Goal: Task Accomplishment & Management: Check status

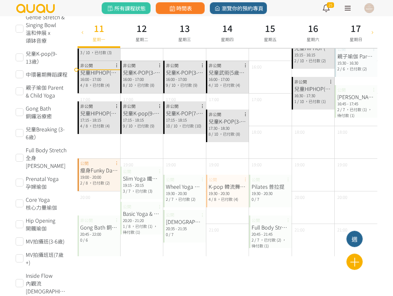
scroll to position [245, 0]
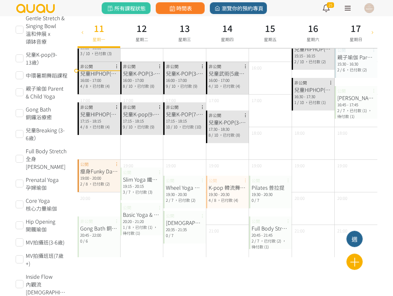
click at [104, 115] on div "兒童HIPHOP(7-12歲)" at bounding box center [98, 114] width 37 height 8
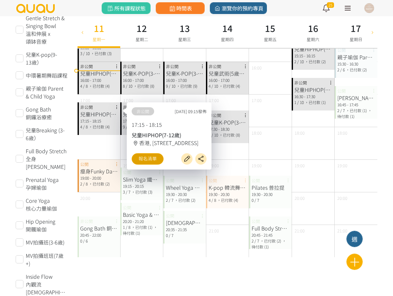
click at [155, 161] on link "報名清單" at bounding box center [148, 158] width 32 height 11
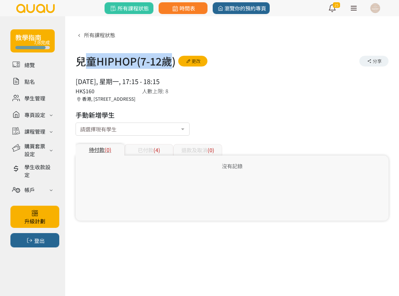
drag, startPoint x: 171, startPoint y: 61, endPoint x: 81, endPoint y: 64, distance: 90.7
click at [81, 64] on h1 "兒童HIPHOP(7-12歲)" at bounding box center [126, 61] width 100 height 16
drag, startPoint x: 81, startPoint y: 64, endPoint x: 76, endPoint y: 65, distance: 5.0
click at [76, 65] on h1 "兒童HIPHOP(7-12歲)" at bounding box center [126, 61] width 100 height 16
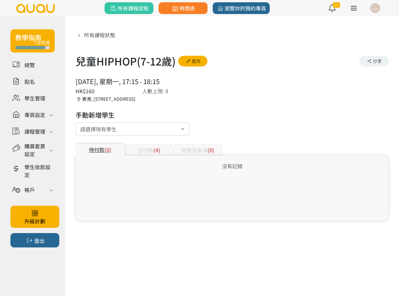
drag, startPoint x: 76, startPoint y: 65, endPoint x: 74, endPoint y: 69, distance: 5.2
click at [74, 69] on div "所有課程狀態 兒童HIPHOP(7-12歲) 更改 分享 2025/08/11, 星期一, 17:15 - 18:15 人數上限: 8 HK$160 香港, …" at bounding box center [232, 123] width 334 height 214
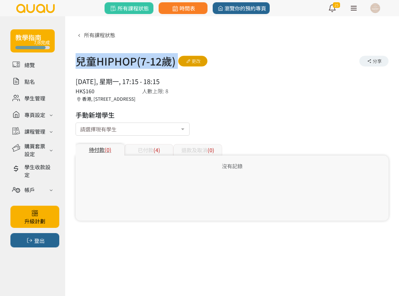
drag, startPoint x: 76, startPoint y: 59, endPoint x: 180, endPoint y: 57, distance: 104.0
click at [180, 57] on div "兒童HIPHOP(7-12歲) 更改 分享" at bounding box center [232, 61] width 313 height 16
copy div "兒童HIPHOP(7-12歲) 更改 分享"
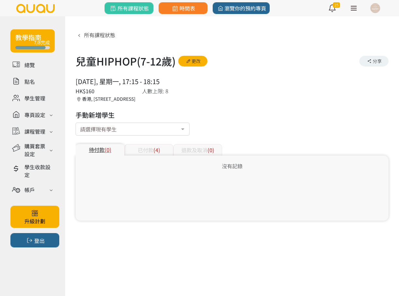
click at [151, 152] on div "已付款 (4)" at bounding box center [149, 149] width 49 height 11
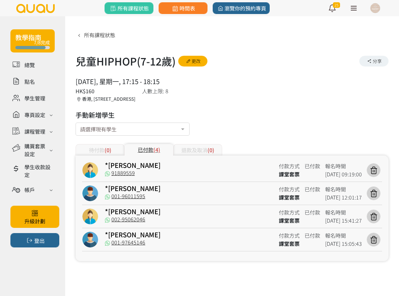
drag, startPoint x: 136, startPoint y: 80, endPoint x: 196, endPoint y: 78, distance: 60.7
click at [169, 78] on div "2025/08/11, 星期一, 17:15 - 18:15" at bounding box center [122, 82] width 93 height 10
copy div "17:15 - 18:15"
drag, startPoint x: 156, startPoint y: 163, endPoint x: 109, endPoint y: 164, distance: 47.6
click at [109, 164] on div "*Jeanie 李子媛" at bounding box center [189, 166] width 169 height 8
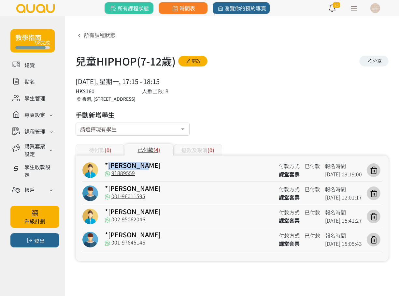
copy link "Jeanie 李子媛"
drag, startPoint x: 146, startPoint y: 189, endPoint x: 108, endPoint y: 188, distance: 37.8
click at [108, 188] on div "*Gary Lau" at bounding box center [189, 189] width 169 height 8
copy link "Gary Lau"
drag, startPoint x: 140, startPoint y: 208, endPoint x: 109, endPoint y: 212, distance: 31.5
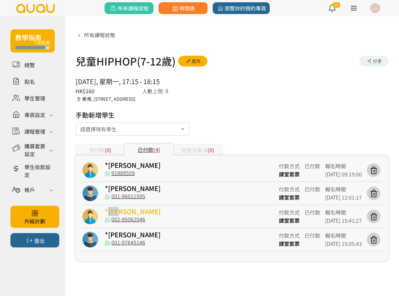
click at [109, 212] on div "*呂千晨" at bounding box center [189, 212] width 169 height 8
copy link "呂千晨"
drag, startPoint x: 130, startPoint y: 233, endPoint x: 108, endPoint y: 230, distance: 22.4
click at [108, 231] on div "*李靖邦" at bounding box center [189, 235] width 169 height 8
copy link "李靖邦"
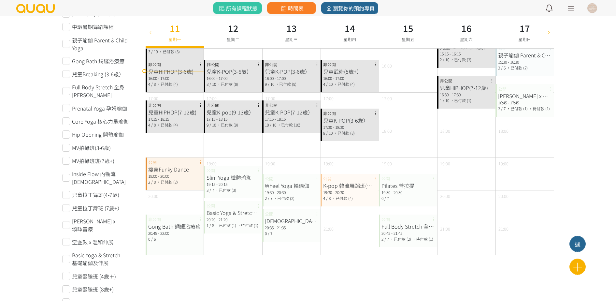
scroll to position [285, 0]
